Goal: Task Accomplishment & Management: Manage account settings

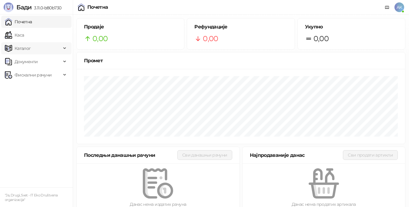
click at [34, 48] on span "Каталог" at bounding box center [33, 48] width 56 height 12
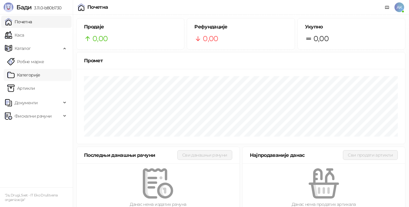
click at [33, 75] on link "Категорије" at bounding box center [23, 75] width 33 height 12
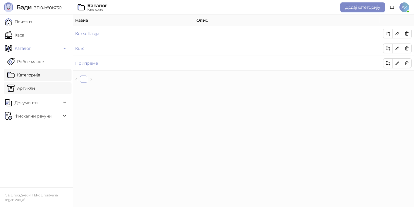
click at [35, 88] on link "Артикли" at bounding box center [21, 88] width 28 height 12
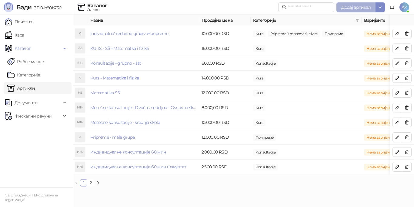
click at [351, 7] on span "Додај артикал" at bounding box center [355, 7] width 29 height 5
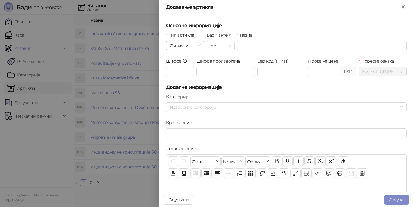
click at [189, 45] on span "Физички" at bounding box center [185, 45] width 31 height 9
drag, startPoint x: 142, startPoint y: 11, endPoint x: 320, endPoint y: 4, distance: 178.6
click at [144, 10] on div at bounding box center [207, 103] width 414 height 207
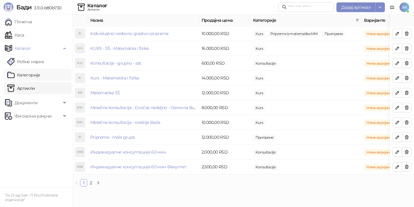
drag, startPoint x: 34, startPoint y: 74, endPoint x: 51, endPoint y: 77, distance: 18.2
click at [34, 73] on link "Категорије" at bounding box center [23, 75] width 33 height 12
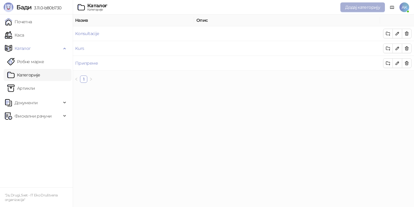
click at [354, 6] on span "Додај категорију" at bounding box center [362, 7] width 35 height 5
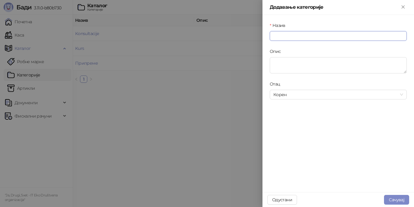
click at [284, 38] on input "Назив" at bounding box center [338, 36] width 137 height 10
type input "**********"
click at [398, 198] on button "Сачувај" at bounding box center [396, 200] width 25 height 10
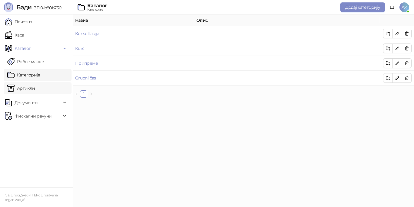
click at [29, 89] on link "Артикли" at bounding box center [21, 88] width 28 height 12
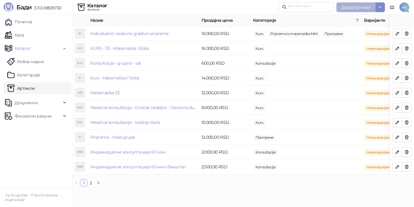
click at [361, 5] on span "Додај артикал" at bounding box center [355, 7] width 29 height 5
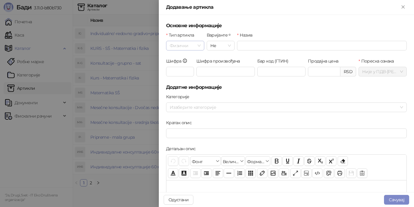
click at [190, 45] on span "Физички" at bounding box center [185, 45] width 31 height 9
click at [184, 77] on div "Услуга" at bounding box center [185, 77] width 28 height 7
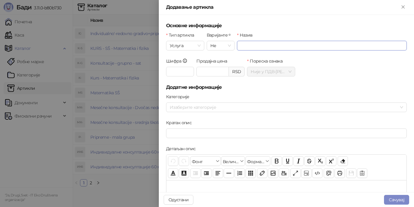
click at [246, 45] on input "Назив" at bounding box center [322, 46] width 170 height 10
type input "*"
type input "**********"
click at [172, 71] on input "Шифра" at bounding box center [180, 72] width 28 height 10
type input "**"
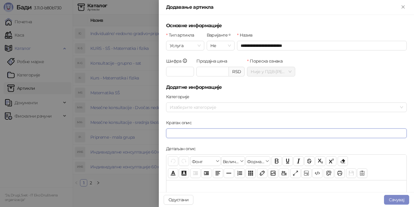
click at [180, 132] on input "Кратак опис" at bounding box center [286, 134] width 241 height 10
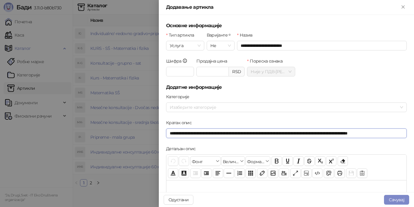
type input "**********"
drag, startPoint x: 397, startPoint y: 134, endPoint x: 127, endPoint y: 140, distance: 269.4
click at [127, 140] on div "**********" at bounding box center [207, 103] width 414 height 207
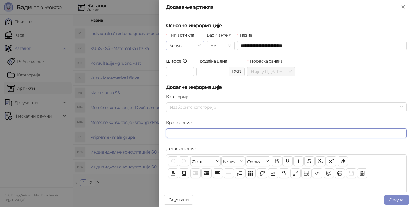
click at [184, 46] on span "Услуга" at bounding box center [185, 45] width 31 height 9
click at [186, 76] on div "Услуга" at bounding box center [185, 77] width 28 height 7
click at [185, 74] on input "**" at bounding box center [180, 72] width 28 height 10
type input "******"
click at [207, 71] on input "Продајна цена" at bounding box center [213, 71] width 32 height 9
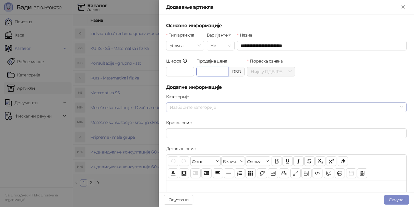
click at [178, 109] on div at bounding box center [283, 107] width 232 height 8
type input "*******"
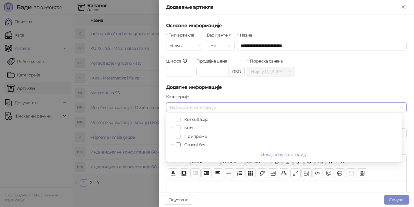
click at [178, 145] on span "Select Grupni čas" at bounding box center [178, 145] width 5 height 5
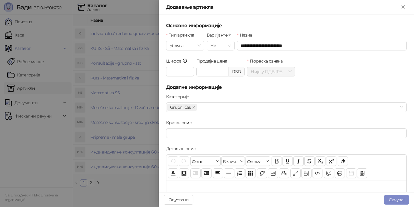
drag, startPoint x: 245, startPoint y: 92, endPoint x: 244, endPoint y: 95, distance: 3.1
click at [245, 93] on form "**********" at bounding box center [286, 194] width 241 height 345
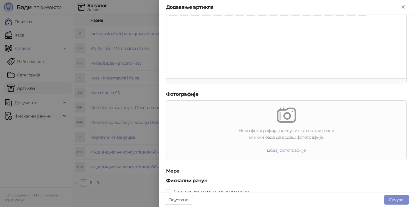
scroll to position [181, 0]
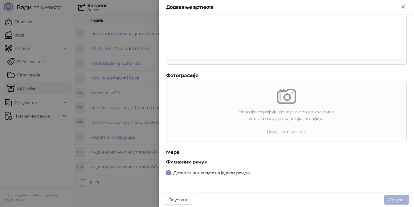
click at [400, 199] on button "Сачувај" at bounding box center [396, 200] width 25 height 10
click at [389, 198] on button "Сачувај" at bounding box center [396, 200] width 25 height 10
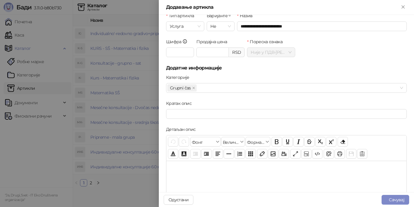
scroll to position [0, 0]
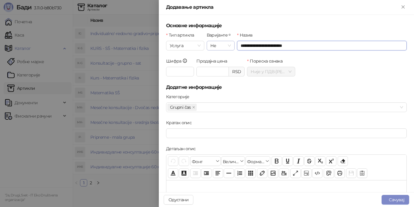
drag, startPoint x: 297, startPoint y: 48, endPoint x: 214, endPoint y: 45, distance: 83.3
click at [214, 45] on div "**********" at bounding box center [286, 45] width 243 height 26
click at [186, 132] on input "Кратак опис" at bounding box center [286, 134] width 241 height 10
paste input "**********"
type input "**********"
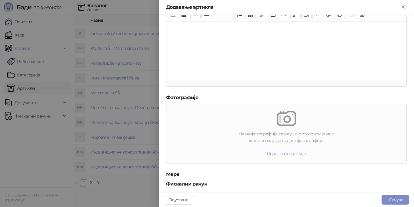
scroll to position [181, 0]
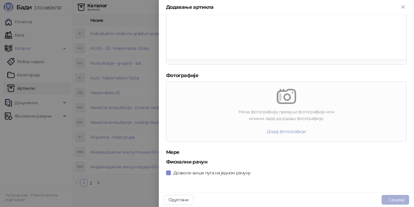
click at [398, 198] on button "Сачувај" at bounding box center [395, 200] width 28 height 10
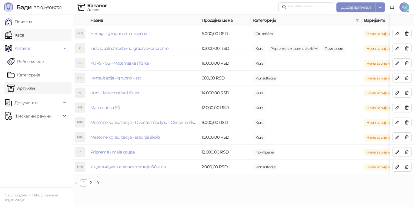
click at [24, 34] on link "Каса" at bounding box center [14, 35] width 19 height 12
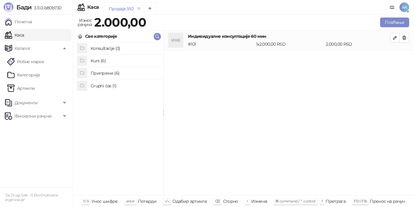
click at [104, 85] on h4 "Grupni čas (1)" at bounding box center [125, 86] width 68 height 10
click at [108, 48] on h4 "Hemija - grupni čas mesečno" at bounding box center [125, 49] width 68 height 10
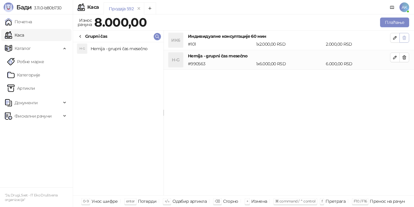
click at [404, 37] on icon "button" at bounding box center [404, 37] width 5 height 5
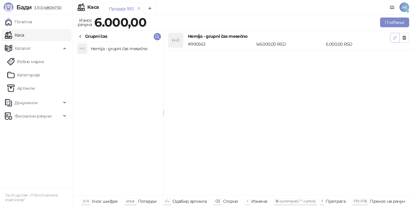
click at [393, 38] on icon "button" at bounding box center [394, 37] width 5 height 5
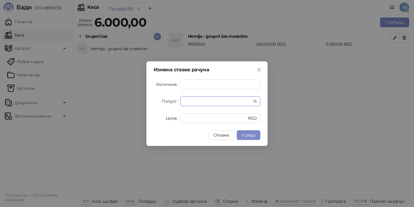
drag, startPoint x: 184, startPoint y: 104, endPoint x: 176, endPoint y: 104, distance: 7.6
click at [176, 104] on div "Попуст * %" at bounding box center [207, 102] width 107 height 10
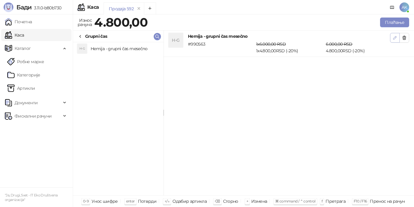
click at [395, 39] on icon "button" at bounding box center [394, 37] width 3 height 3
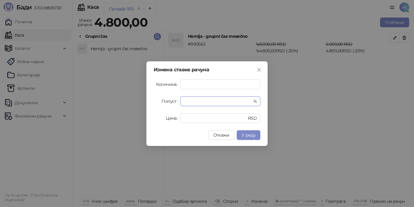
drag, startPoint x: 192, startPoint y: 101, endPoint x: 180, endPoint y: 101, distance: 11.8
click at [180, 101] on div "Попуст ** %" at bounding box center [207, 102] width 107 height 10
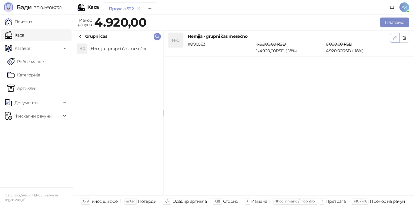
click at [393, 38] on button "button" at bounding box center [395, 38] width 10 height 10
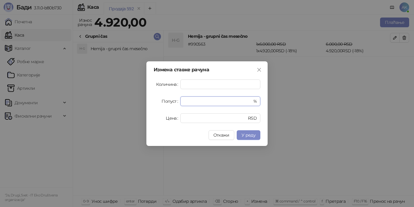
drag, startPoint x: 192, startPoint y: 101, endPoint x: 178, endPoint y: 101, distance: 14.2
click at [178, 101] on div "Попуст ** %" at bounding box center [207, 102] width 107 height 10
type input "*"
click at [251, 134] on span "У реду" at bounding box center [248, 135] width 14 height 5
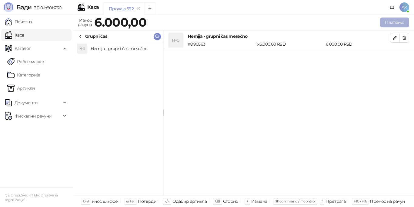
click at [391, 20] on button "Плаћање" at bounding box center [394, 23] width 29 height 10
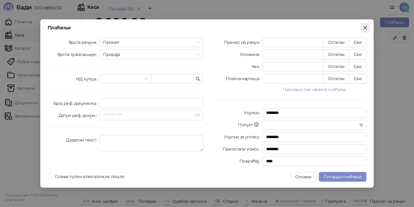
click at [366, 26] on icon "close" at bounding box center [365, 27] width 5 height 5
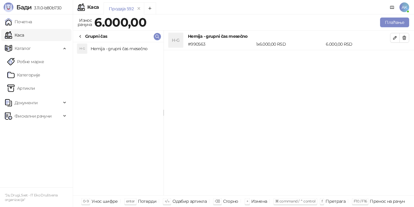
click at [80, 35] on icon at bounding box center [80, 36] width 5 height 5
click at [44, 148] on ul "Почетна [PERSON_NAME] Робне марке [PERSON_NAME] Документи Фискални рачуни" at bounding box center [36, 101] width 73 height 173
click at [104, 60] on h4 "Kurs (6)" at bounding box center [125, 61] width 68 height 10
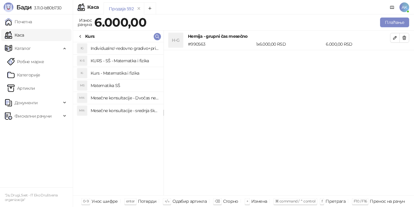
click at [128, 85] on h4 "Matematika SŠ" at bounding box center [125, 86] width 68 height 10
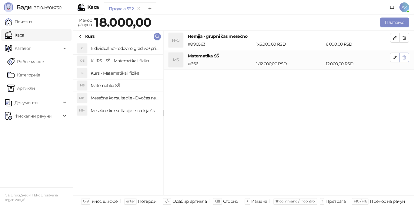
click at [403, 57] on icon "button" at bounding box center [404, 57] width 5 height 5
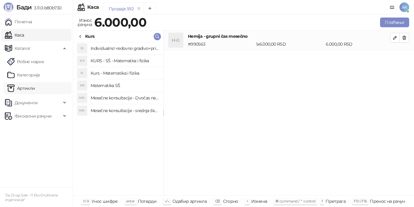
click at [35, 88] on link "Артикли" at bounding box center [21, 88] width 28 height 12
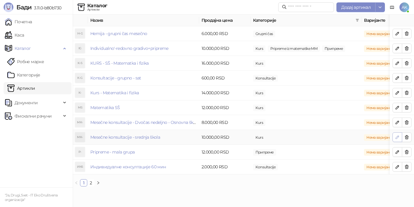
click at [396, 137] on icon "button" at bounding box center [397, 137] width 5 height 5
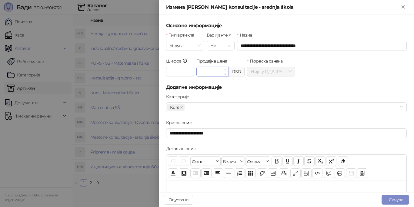
drag, startPoint x: 204, startPoint y: 72, endPoint x: 196, endPoint y: 71, distance: 7.6
click at [197, 72] on input "********" at bounding box center [213, 71] width 32 height 9
type input "********"
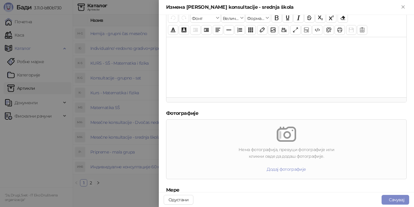
scroll to position [181, 0]
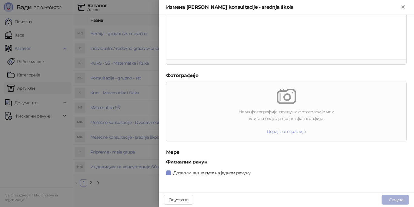
click at [394, 199] on button "Сачувај" at bounding box center [395, 200] width 28 height 10
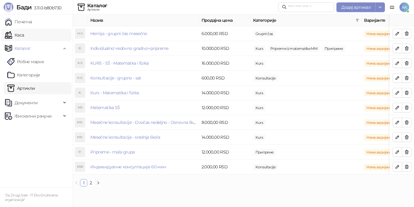
click at [21, 34] on link "Каса" at bounding box center [14, 35] width 19 height 12
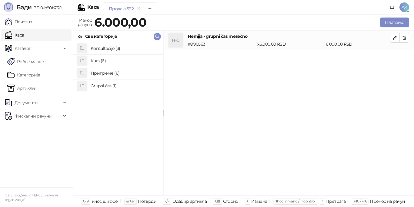
click at [100, 60] on h4 "Kurs (6)" at bounding box center [125, 61] width 68 height 10
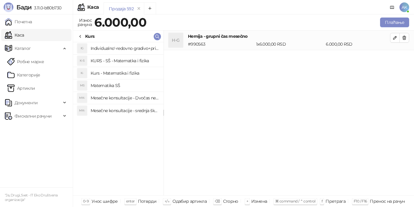
click at [121, 110] on h4 "Mesečne konsultacije - srednja škola" at bounding box center [125, 111] width 68 height 10
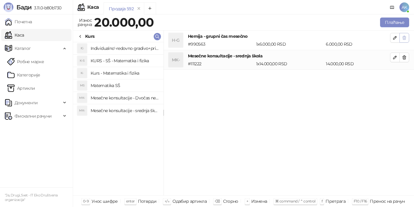
click at [403, 35] on icon "button" at bounding box center [404, 37] width 5 height 5
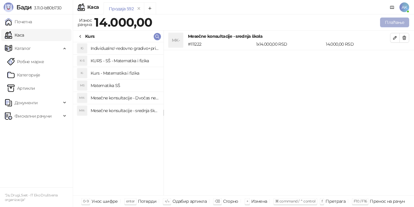
click at [389, 21] on button "Плаћање" at bounding box center [394, 23] width 29 height 10
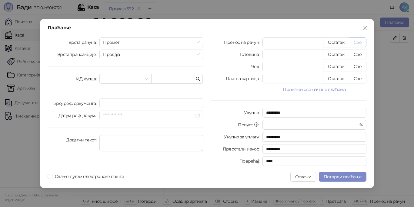
click at [359, 42] on button "Све" at bounding box center [358, 43] width 18 height 10
type input "*****"
type input "****"
click at [124, 143] on textarea "Додатни текст" at bounding box center [151, 143] width 104 height 16
type textarea "**********"
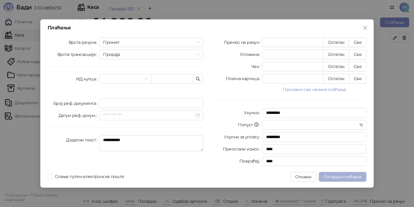
click at [339, 177] on span "Потврди плаћање" at bounding box center [343, 176] width 38 height 5
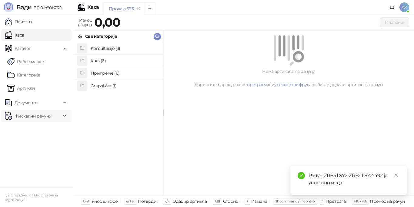
click at [36, 117] on span "Фискални рачуни" at bounding box center [33, 116] width 37 height 12
click at [34, 129] on link "Издати рачуни" at bounding box center [27, 130] width 41 height 12
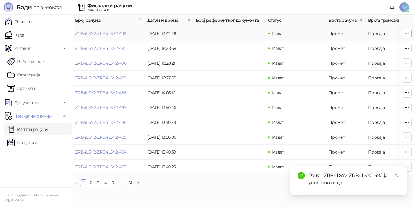
click at [409, 32] on button "button" at bounding box center [407, 34] width 10 height 10
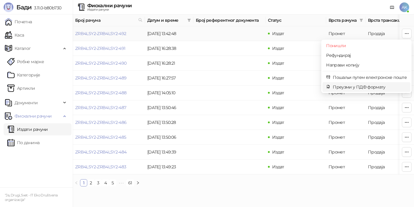
click at [357, 87] on span "Преузми у ПДФ формату" at bounding box center [370, 87] width 74 height 7
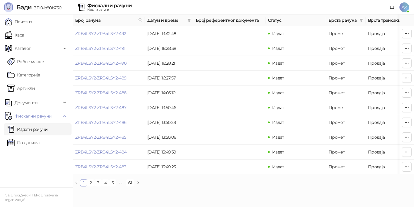
click at [372, 192] on div "Број рачуна Датум и време Број референтног документа Статус Врста рачуна Врста …" at bounding box center [243, 103] width 341 height 177
click at [40, 75] on link "Категорије" at bounding box center [23, 75] width 33 height 12
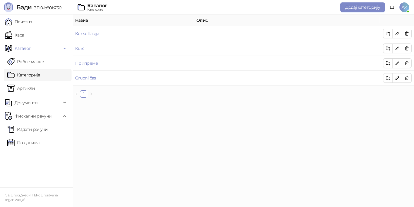
click at [191, 103] on html "[PERSON_NAME] 3.11.0-b80b730 Почетна Каса Каталог Робне марке Категорије Артикл…" at bounding box center [207, 51] width 414 height 103
click at [207, 103] on html "[PERSON_NAME] 3.11.0-b80b730 Почетна Каса Каталог Робне марке Категорије Артикл…" at bounding box center [207, 51] width 414 height 103
click at [338, 36] on td at bounding box center [287, 33] width 186 height 15
click at [88, 32] on link "Konsultacije" at bounding box center [87, 33] width 24 height 5
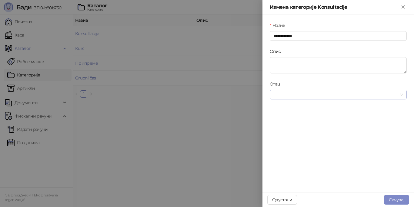
click at [297, 94] on input "Отац" at bounding box center [335, 94] width 124 height 9
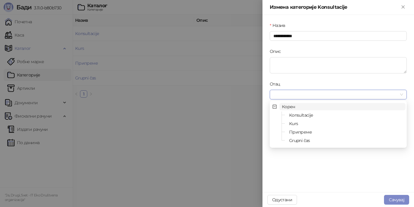
click at [296, 95] on input "Отац" at bounding box center [335, 94] width 124 height 9
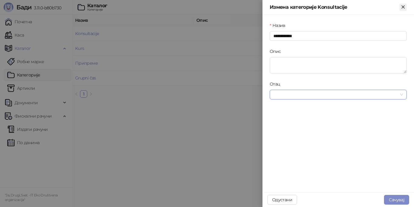
click at [403, 8] on icon "Close" at bounding box center [402, 6] width 5 height 5
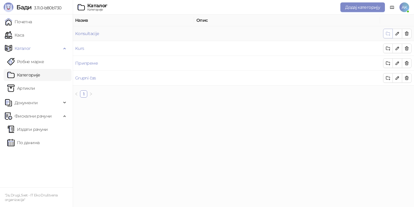
click at [389, 35] on icon "button" at bounding box center [387, 33] width 5 height 5
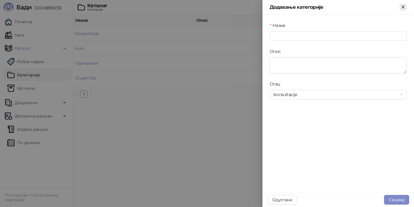
click at [402, 8] on icon "Close" at bounding box center [402, 6] width 3 height 3
